Goal: Information Seeking & Learning: Check status

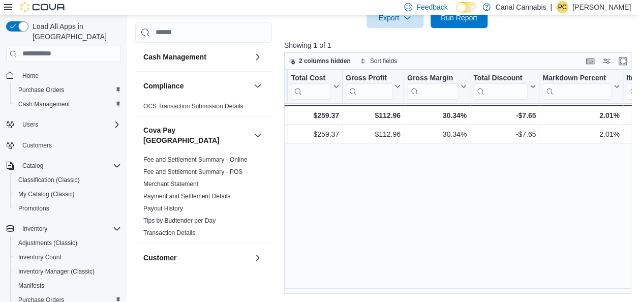
scroll to position [0, 549]
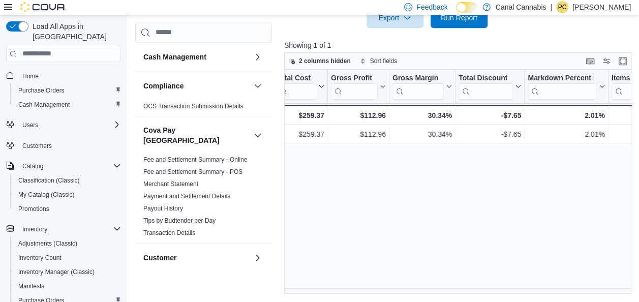
click at [440, 227] on div "Location Click to view column header actions Invoices Sold Click to view column…" at bounding box center [459, 182] width 351 height 225
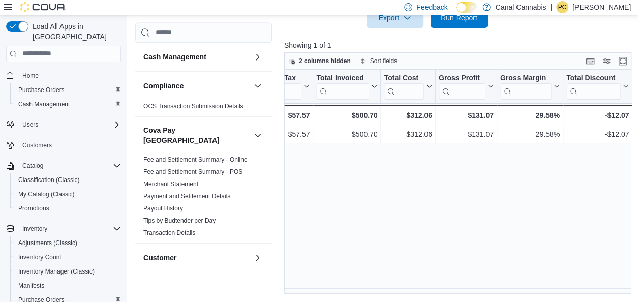
scroll to position [0, 448]
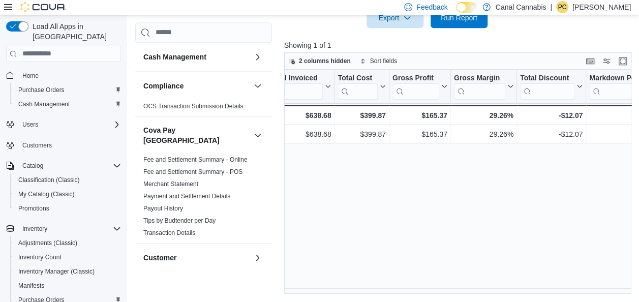
scroll to position [0, 488]
